Goal: Task Accomplishment & Management: Manage account settings

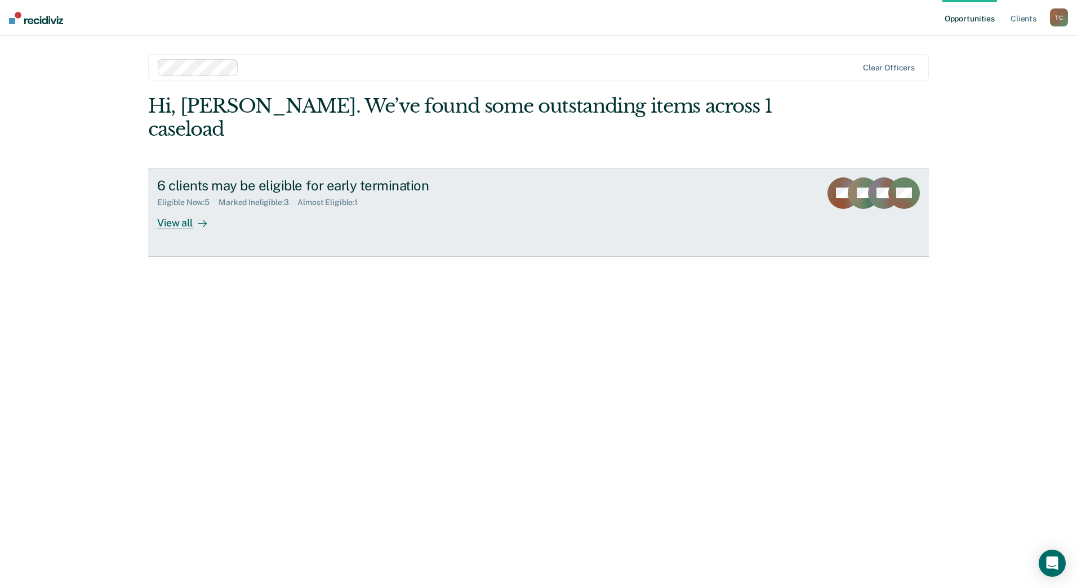
click at [167, 207] on div "View all" at bounding box center [188, 218] width 63 height 22
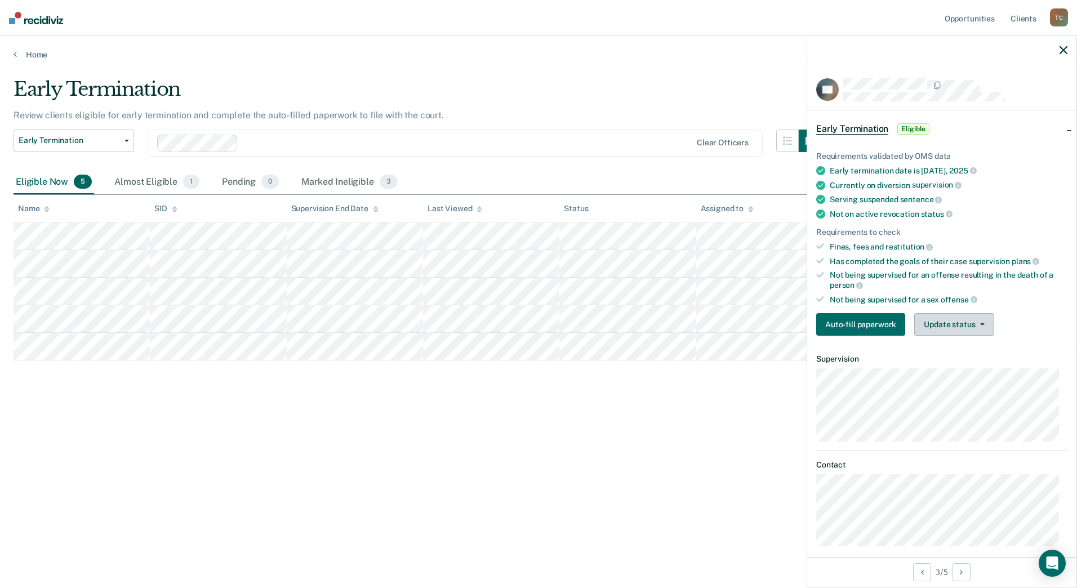
click at [966, 320] on button "Update status" at bounding box center [953, 324] width 79 height 23
click at [958, 370] on button "Mark Ineligible" at bounding box center [968, 370] width 109 height 18
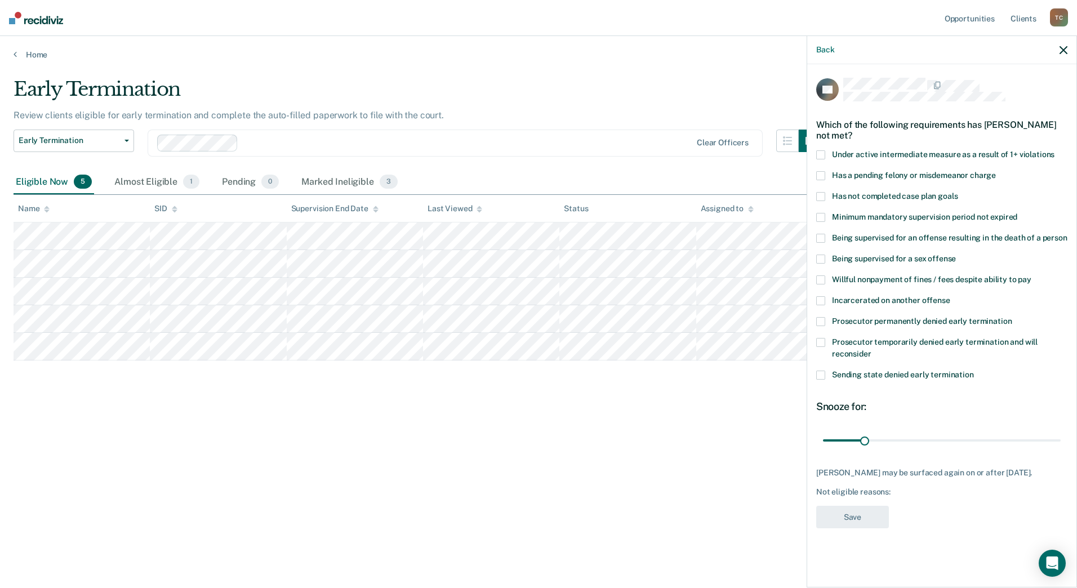
click at [822, 193] on span at bounding box center [820, 196] width 9 height 9
drag, startPoint x: 868, startPoint y: 437, endPoint x: 884, endPoint y: 439, distance: 15.3
type input "45"
click at [884, 439] on input "range" at bounding box center [942, 440] width 238 height 20
click at [863, 524] on button "Save" at bounding box center [852, 517] width 73 height 23
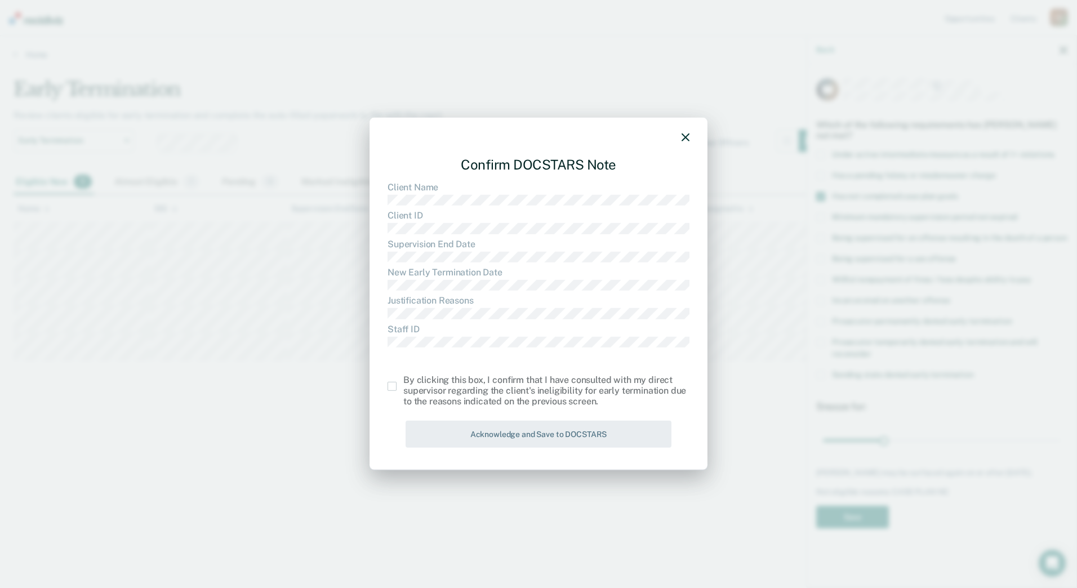
click at [497, 393] on div "By clicking this box, I confirm that I have consulted with my direct supervisor…" at bounding box center [546, 391] width 286 height 33
click at [394, 387] on span at bounding box center [392, 386] width 9 height 9
click at [403, 382] on input "checkbox" at bounding box center [403, 382] width 0 height 0
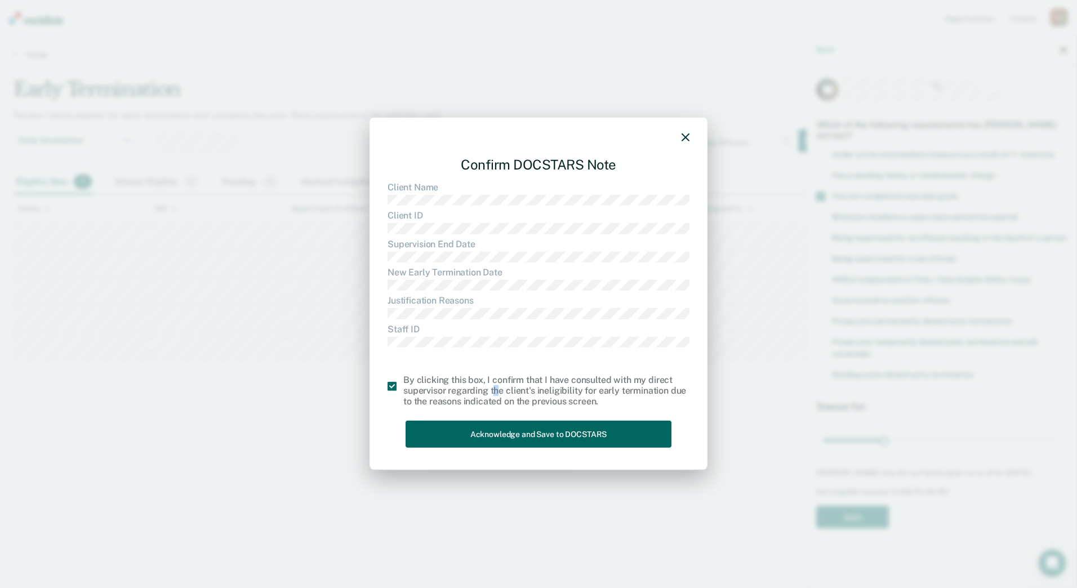
click at [460, 441] on button "Acknowledge and Save to DOCSTARS" at bounding box center [539, 434] width 266 height 28
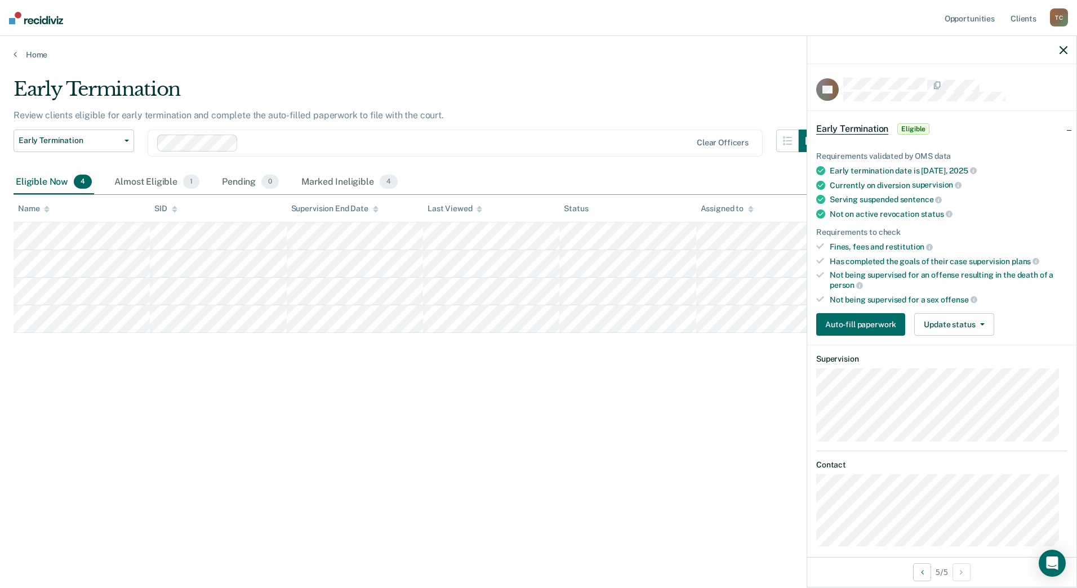
click at [540, 409] on div "Early Termination Review clients eligible for early termination and complete th…" at bounding box center [539, 291] width 1050 height 426
click at [962, 328] on button "Update status" at bounding box center [953, 324] width 79 height 23
click at [954, 371] on button "Mark Ineligible" at bounding box center [968, 370] width 109 height 18
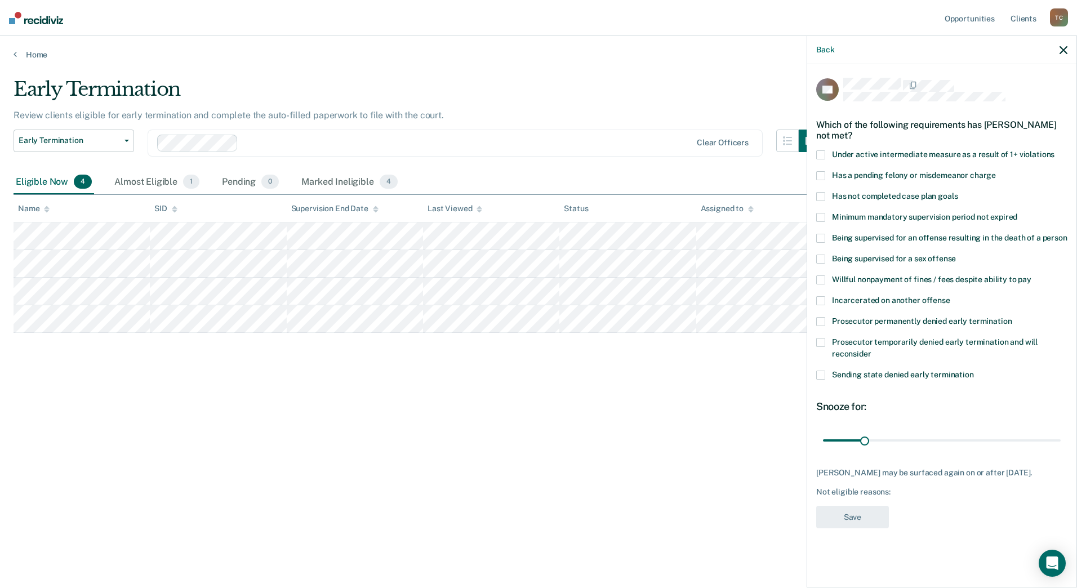
click at [821, 345] on span at bounding box center [820, 342] width 9 height 9
drag, startPoint x: 864, startPoint y: 438, endPoint x: 884, endPoint y: 439, distance: 20.3
type input "45"
click at [884, 439] on input "range" at bounding box center [942, 440] width 238 height 20
click at [820, 513] on button "Save" at bounding box center [852, 517] width 73 height 23
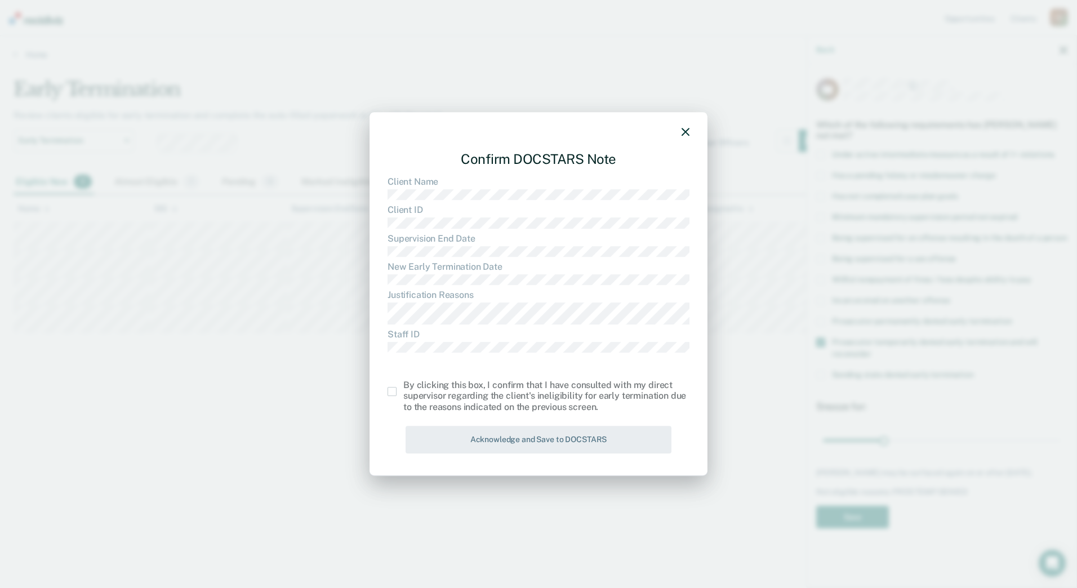
click at [394, 390] on span at bounding box center [392, 391] width 9 height 9
click at [403, 387] on input "checkbox" at bounding box center [403, 387] width 0 height 0
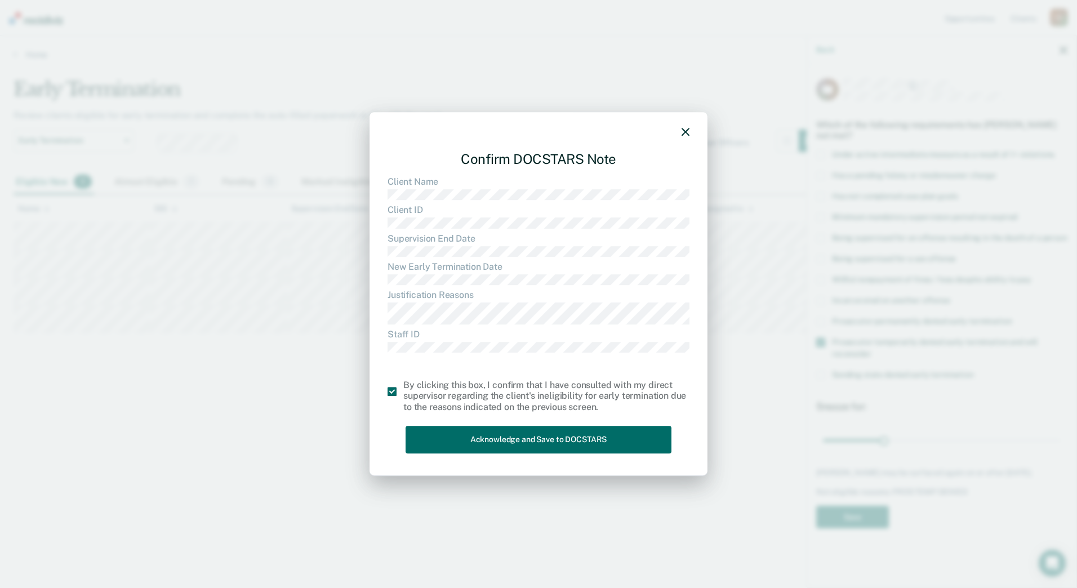
click at [423, 424] on div "Confirm DOCSTARS Note Client Name Client ID Supervision End Date New Early Term…" at bounding box center [539, 300] width 302 height 316
click at [426, 430] on button "Acknowledge and Save to DOCSTARS" at bounding box center [539, 440] width 266 height 28
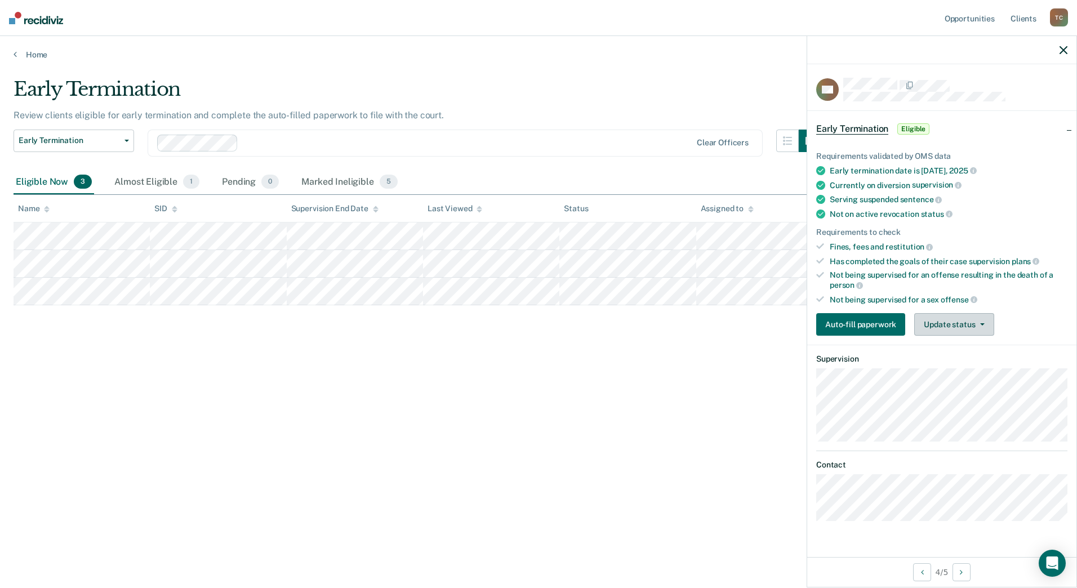
click at [969, 322] on button "Update status" at bounding box center [953, 324] width 79 height 23
click at [942, 368] on button "Mark Ineligible" at bounding box center [968, 370] width 109 height 18
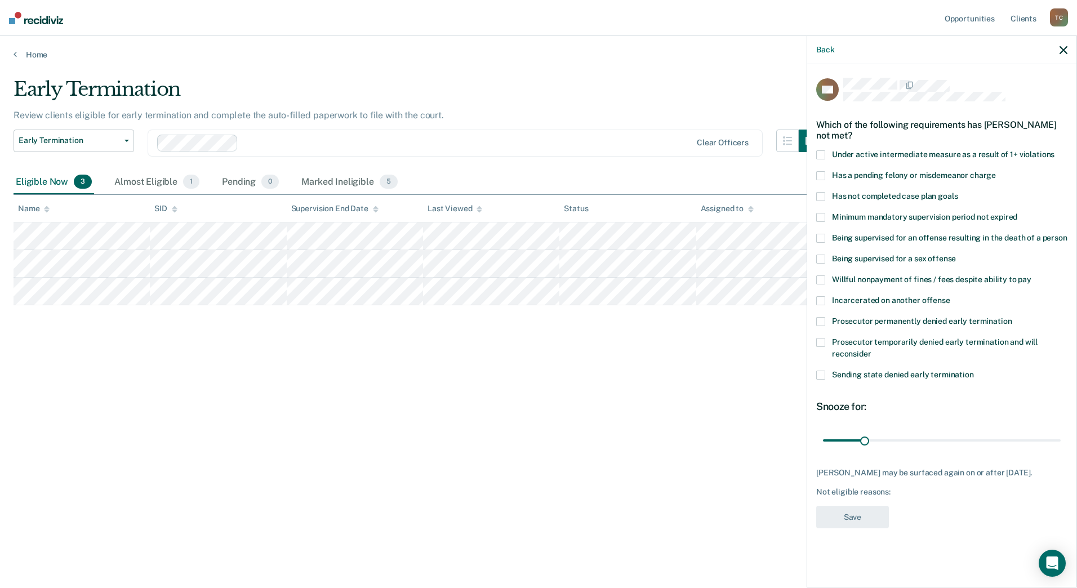
click at [826, 325] on label "Prosecutor permanently denied early termination" at bounding box center [941, 323] width 251 height 12
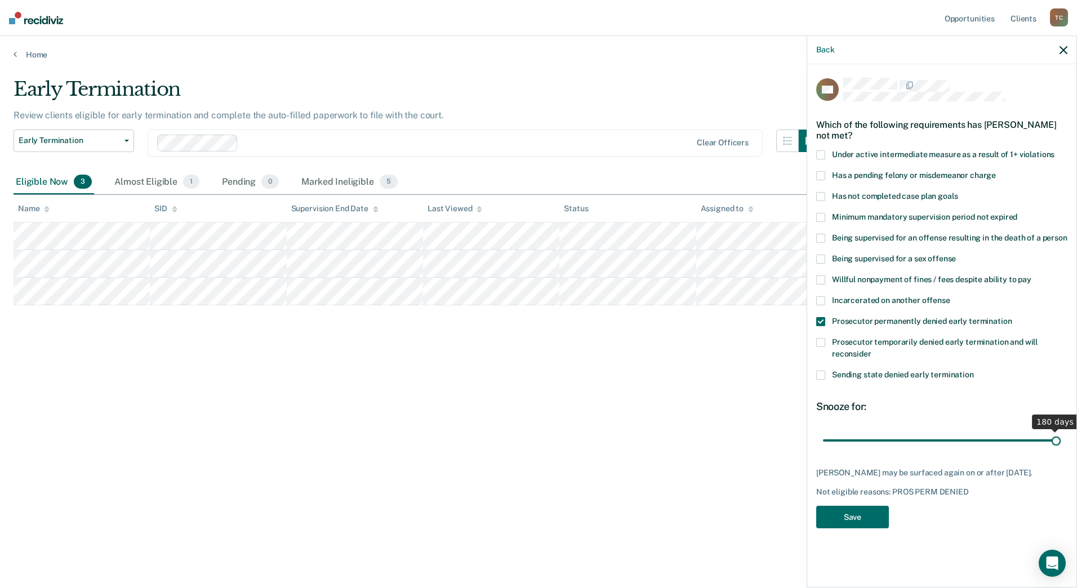
drag, startPoint x: 867, startPoint y: 436, endPoint x: 1079, endPoint y: 434, distance: 212.4
type input "180"
click at [1061, 434] on input "range" at bounding box center [942, 440] width 238 height 20
click at [855, 517] on button "Save" at bounding box center [852, 517] width 73 height 23
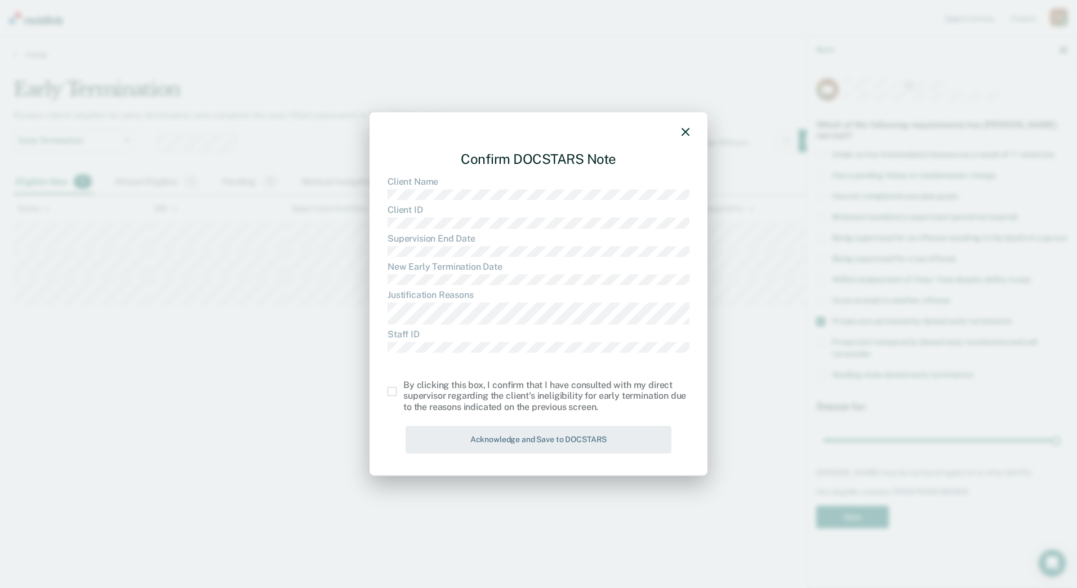
click at [392, 392] on span at bounding box center [392, 391] width 9 height 9
click at [403, 387] on input "checkbox" at bounding box center [403, 387] width 0 height 0
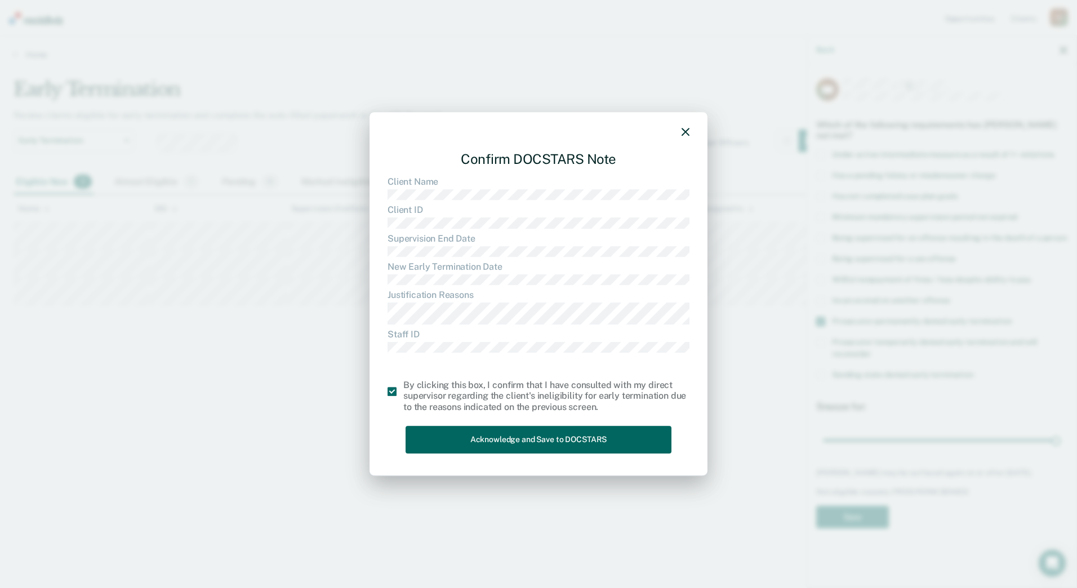
click at [447, 437] on button "Acknowledge and Save to DOCSTARS" at bounding box center [539, 440] width 266 height 28
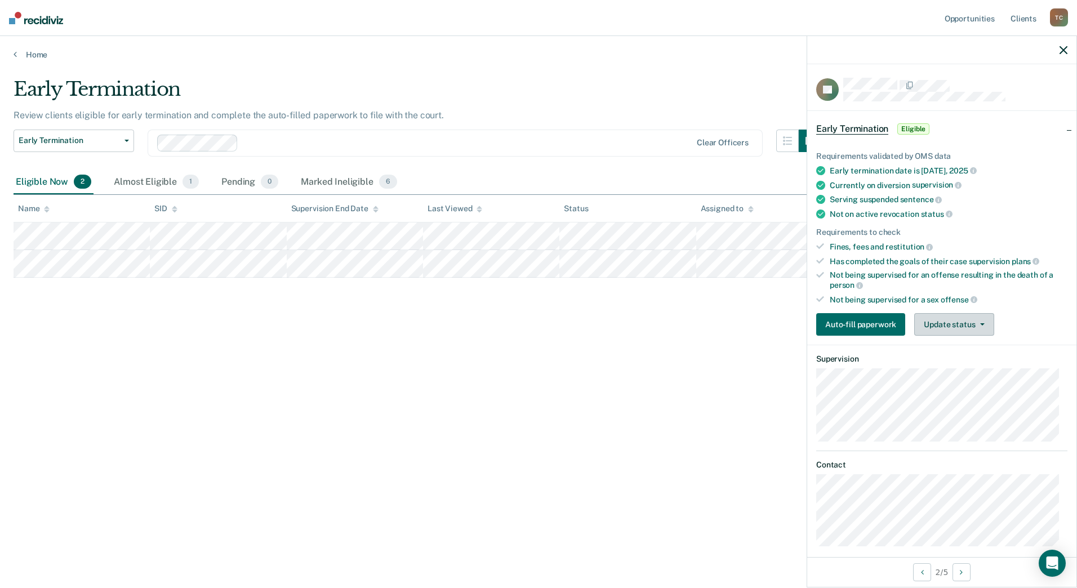
click at [976, 323] on span "button" at bounding box center [980, 324] width 9 height 2
click at [960, 370] on button "Mark Ineligible" at bounding box center [968, 370] width 109 height 18
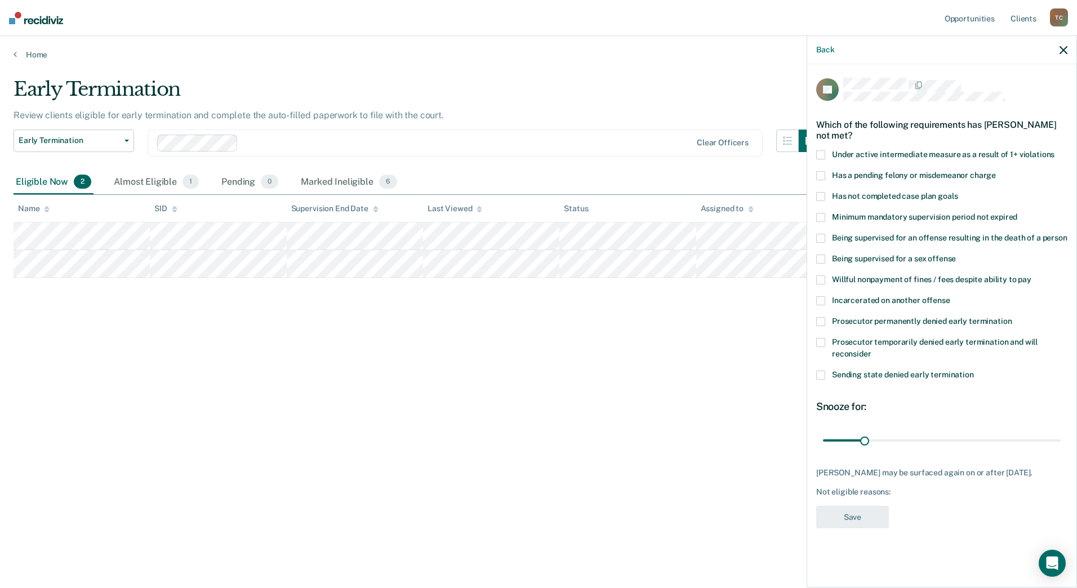
click at [841, 283] on label "Willful nonpayment of fines / fees despite ability to pay" at bounding box center [941, 282] width 251 height 12
drag, startPoint x: 868, startPoint y: 439, endPoint x: 884, endPoint y: 445, distance: 17.3
type input "45"
click at [884, 445] on input "range" at bounding box center [942, 440] width 238 height 20
click at [861, 509] on button "Save" at bounding box center [852, 517] width 73 height 23
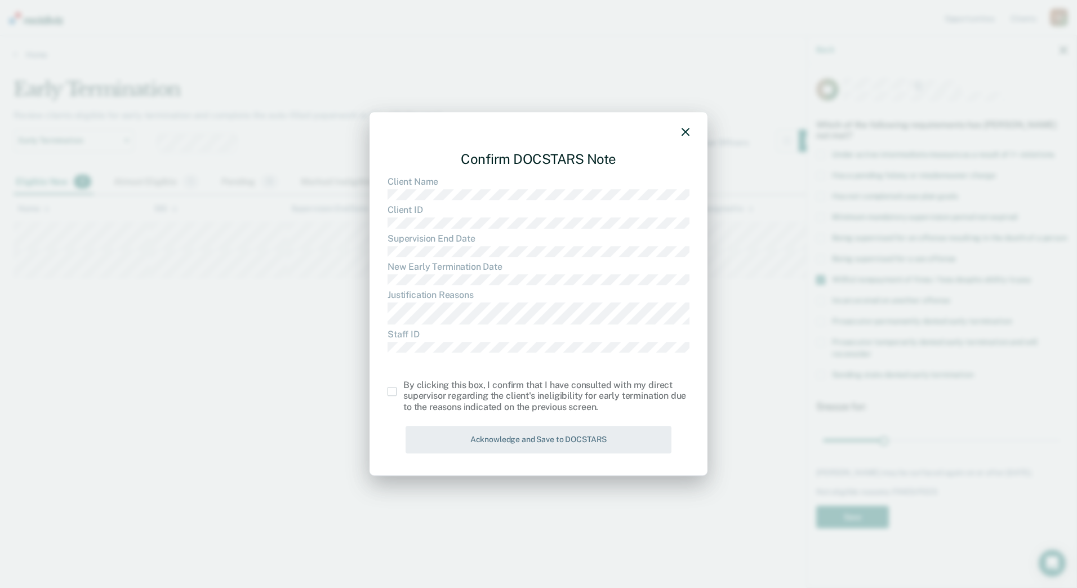
click at [388, 392] on span at bounding box center [392, 391] width 9 height 9
click at [403, 387] on input "checkbox" at bounding box center [403, 387] width 0 height 0
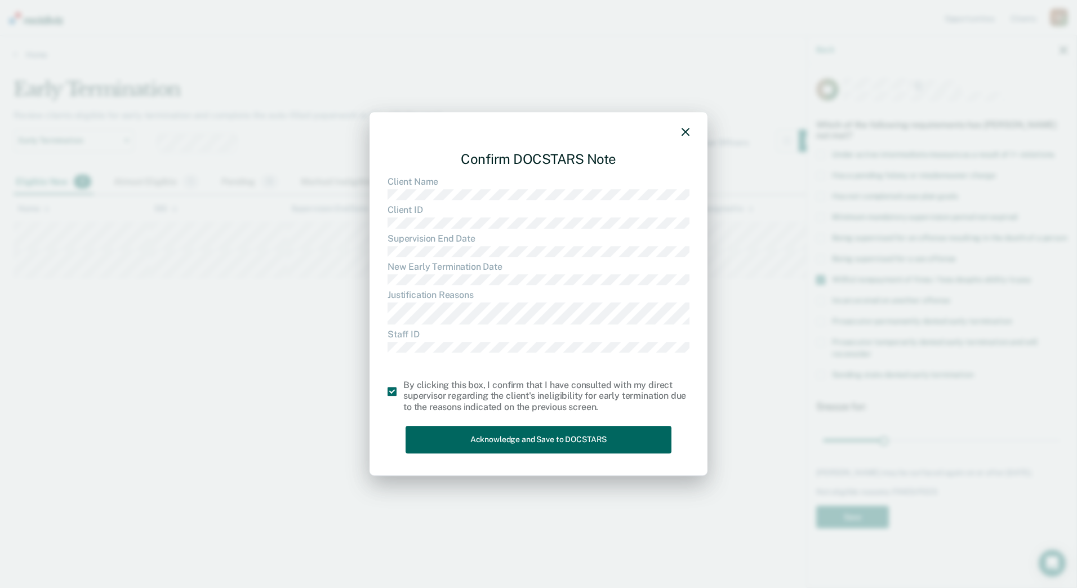
click at [434, 439] on button "Acknowledge and Save to DOCSTARS" at bounding box center [539, 440] width 266 height 28
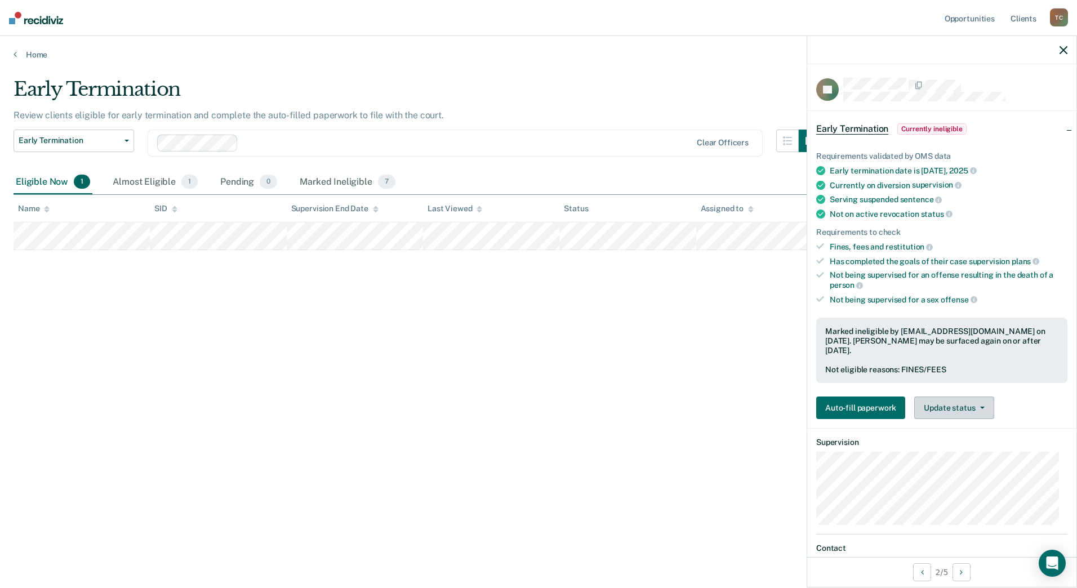
click at [966, 412] on button "Update status" at bounding box center [953, 408] width 79 height 23
click at [949, 454] on button "Update Ineligibility" at bounding box center [968, 453] width 109 height 18
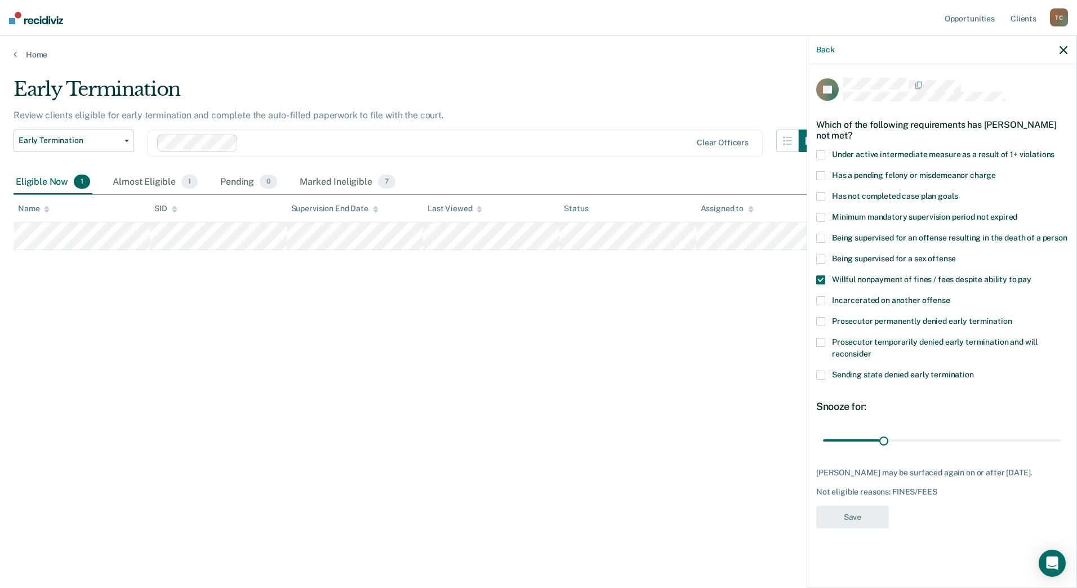
click at [519, 291] on div "Early Termination Review clients eligible for early termination and complete th…" at bounding box center [539, 291] width 1050 height 426
click at [413, 223] on th "Supervision End Date" at bounding box center [355, 209] width 136 height 28
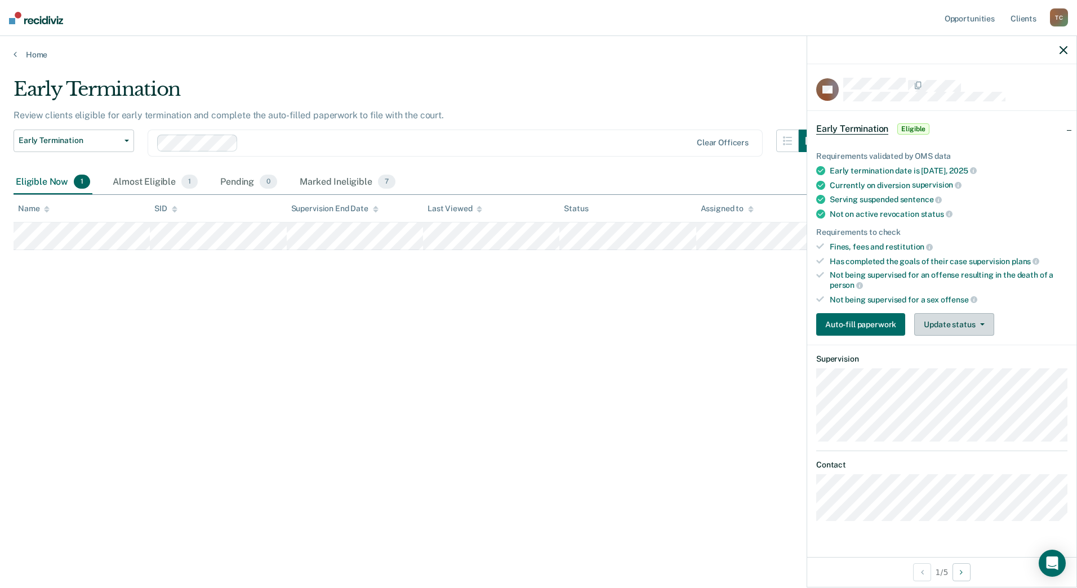
click at [977, 321] on button "Update status" at bounding box center [953, 324] width 79 height 23
click at [939, 370] on button "Mark Ineligible" at bounding box center [968, 370] width 109 height 18
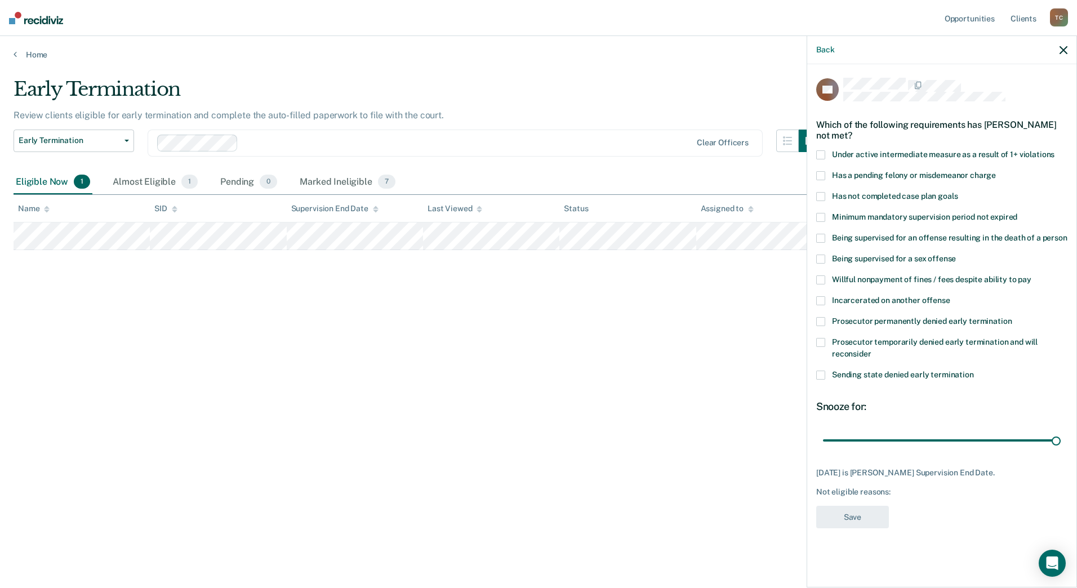
click at [815, 274] on div "CR Which of the following requirements has Cierra Radtke not met? Under active …" at bounding box center [941, 324] width 269 height 521
drag, startPoint x: 821, startPoint y: 276, endPoint x: 818, endPoint y: 290, distance: 14.5
click at [822, 276] on span at bounding box center [820, 280] width 9 height 9
type input "29"
drag, startPoint x: 1053, startPoint y: 440, endPoint x: 1079, endPoint y: 427, distance: 29.7
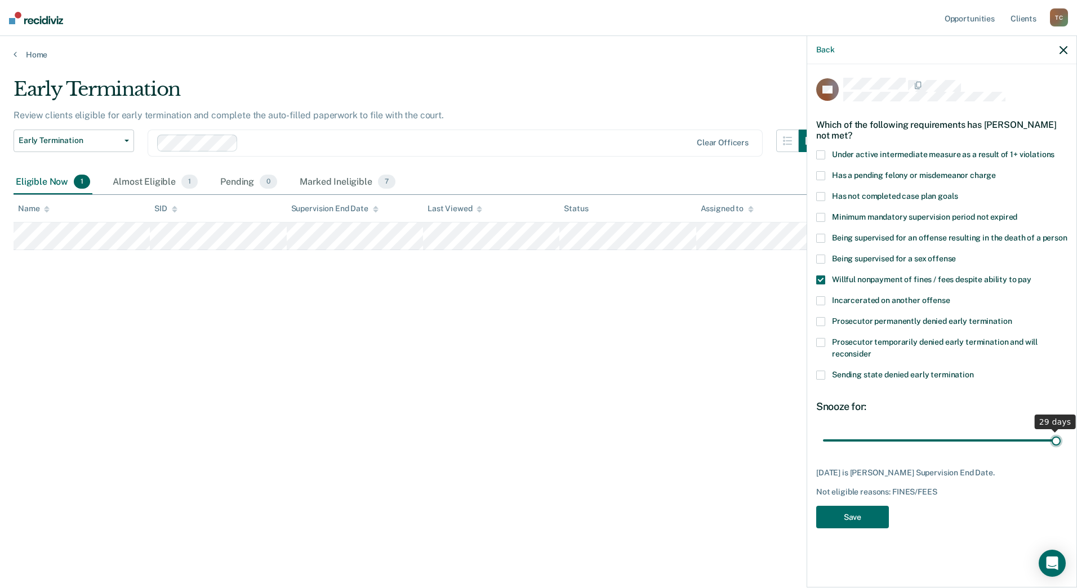
click at [1061, 430] on input "range" at bounding box center [942, 440] width 238 height 20
click at [850, 516] on button "Save" at bounding box center [852, 517] width 73 height 23
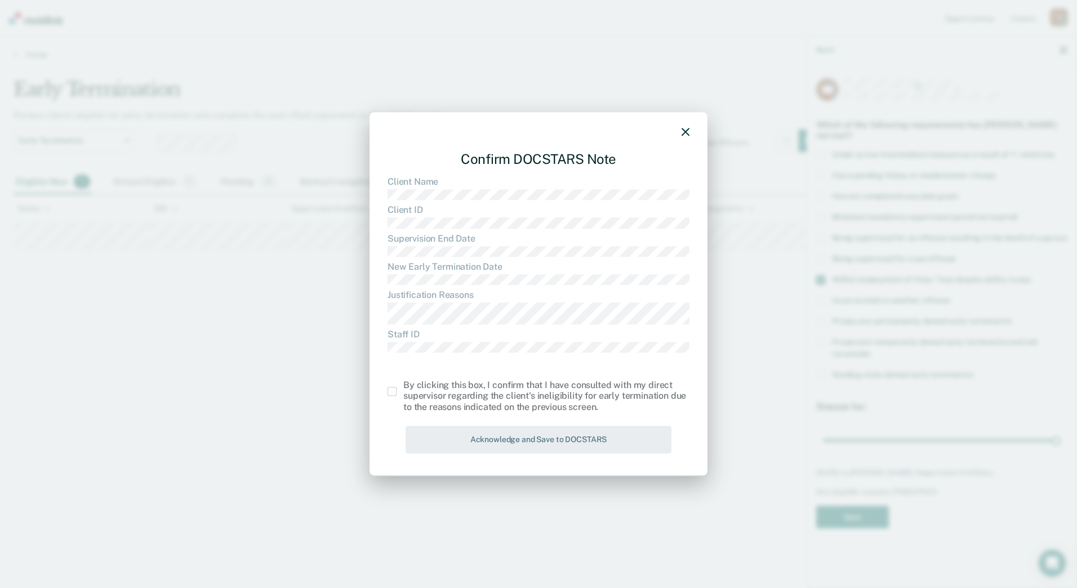
click at [393, 394] on span at bounding box center [392, 391] width 9 height 9
click at [403, 387] on input "checkbox" at bounding box center [403, 387] width 0 height 0
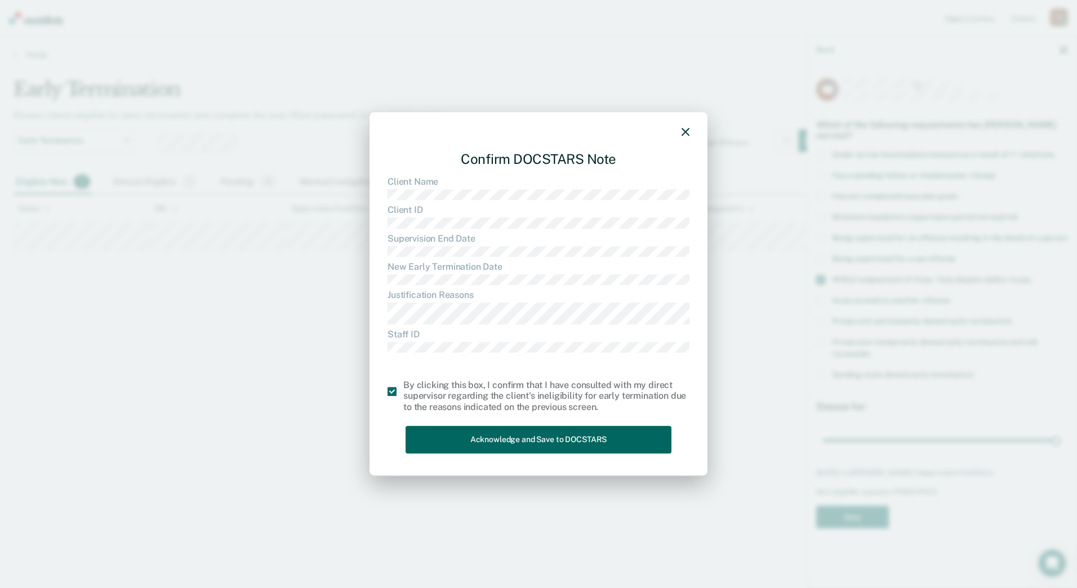
click at [464, 437] on button "Acknowledge and Save to DOCSTARS" at bounding box center [539, 440] width 266 height 28
